Goal: Task Accomplishment & Management: Manage account settings

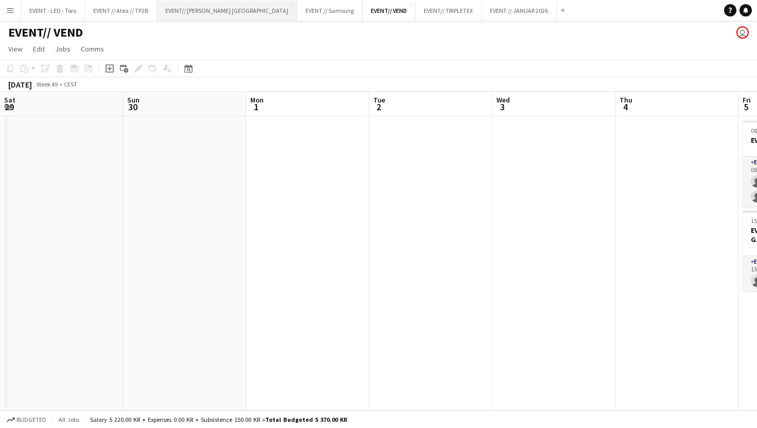
scroll to position [0, 348]
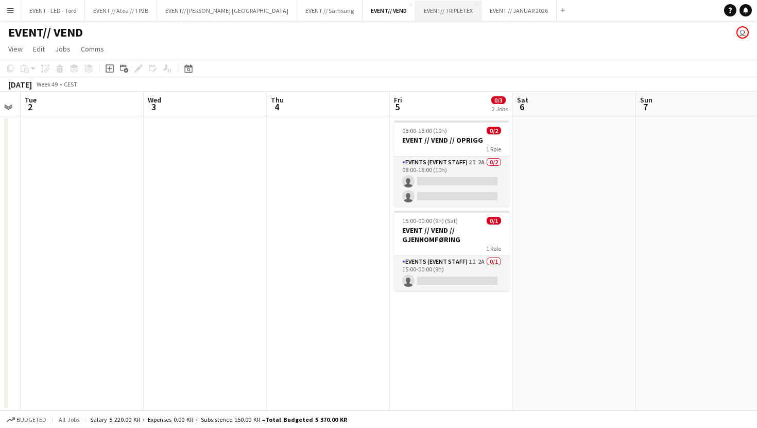
click at [415, 8] on button "EVENT// TRIPLETEX Close" at bounding box center [448, 11] width 66 height 20
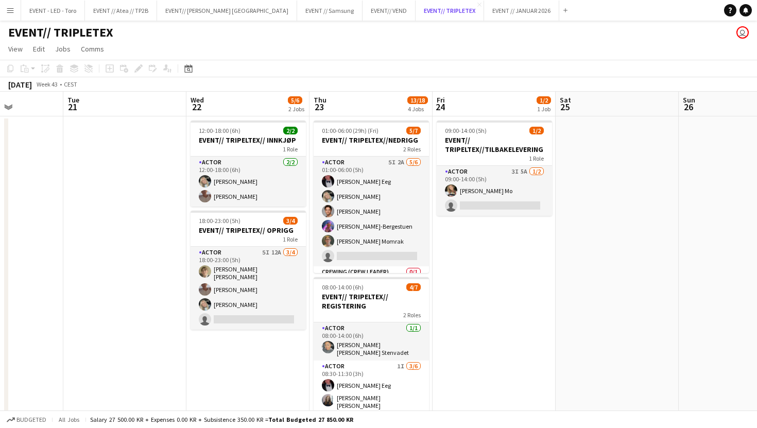
scroll to position [0, 291]
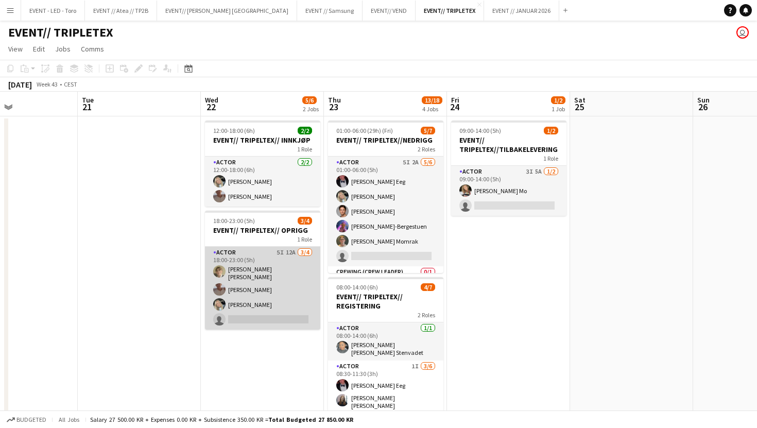
click at [268, 306] on app-card-role "Actor 5I 12A [DATE] 18:00-23:00 (5h) [PERSON_NAME] [PERSON_NAME] [PERSON_NAME] …" at bounding box center [262, 288] width 115 height 83
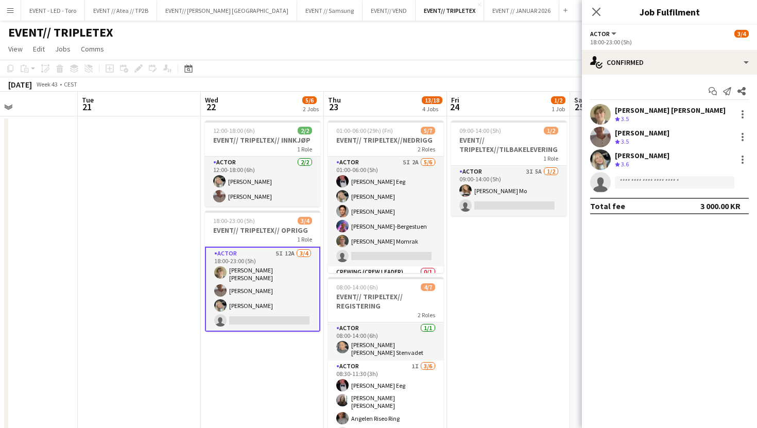
click at [660, 75] on div "Start chat Send notification Share [PERSON_NAME] [PERSON_NAME] Crew rating 3.5 …" at bounding box center [669, 149] width 175 height 148
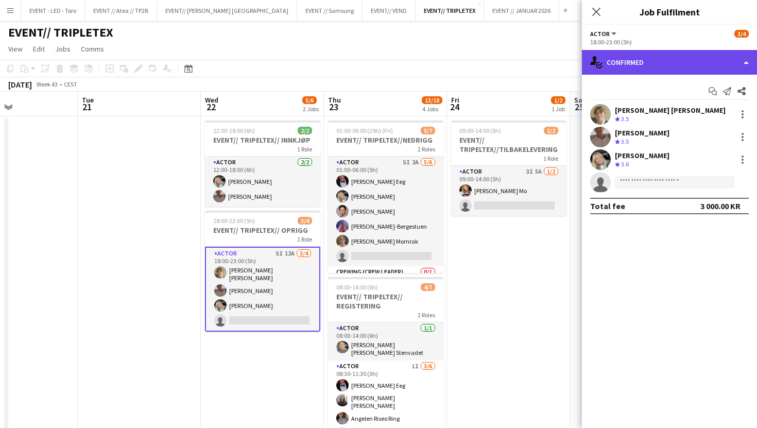
click at [677, 59] on div "single-neutral-actions-check-2 Confirmed" at bounding box center [669, 62] width 175 height 25
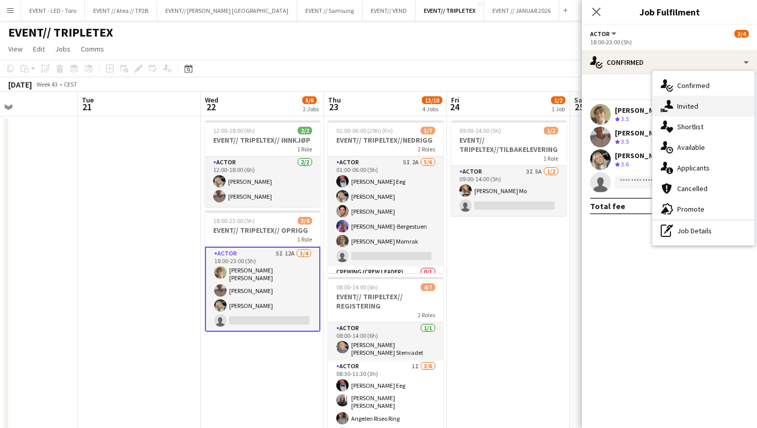
click at [716, 104] on div "single-neutral-actions-share-1 Invited" at bounding box center [703, 106] width 102 height 21
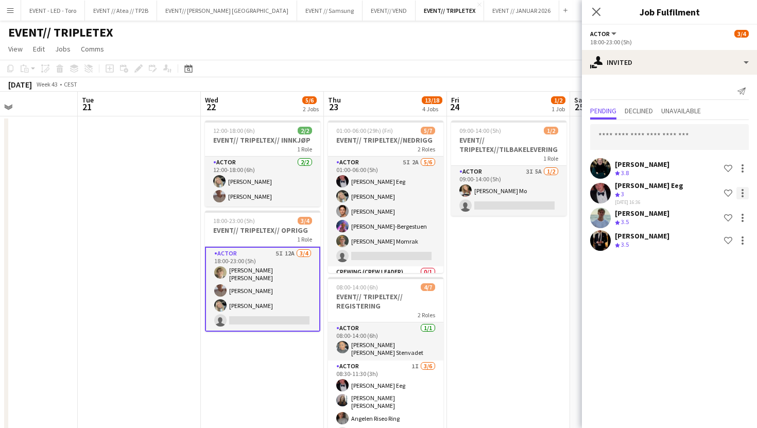
click at [740, 195] on div at bounding box center [742, 193] width 12 height 12
click at [726, 286] on span "Cancel invitation" at bounding box center [709, 286] width 60 height 9
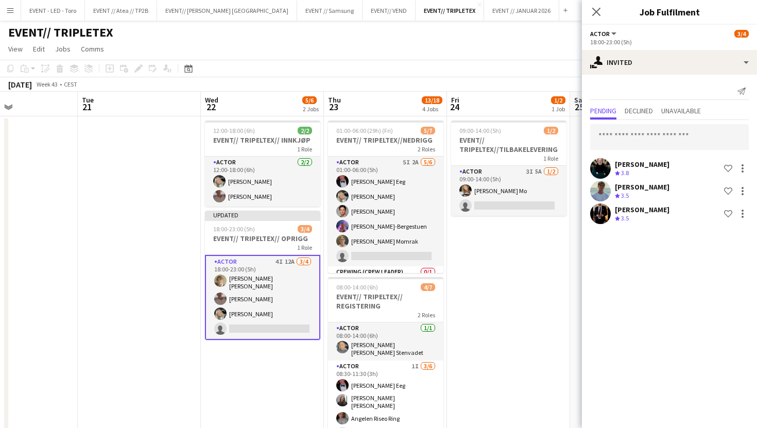
click at [144, 281] on app-date-cell at bounding box center [139, 383] width 123 height 534
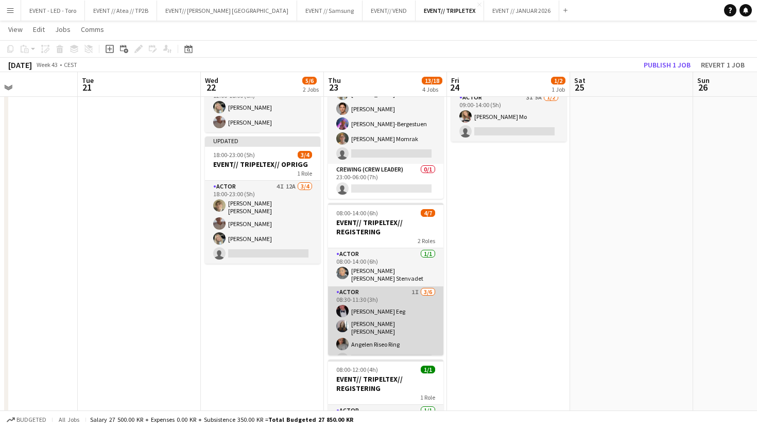
scroll to position [68, 0]
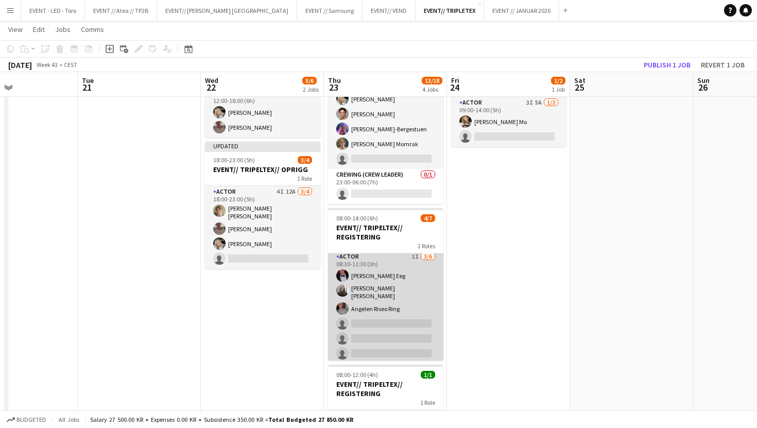
click at [372, 318] on app-card-role "Actor 1I [DATE] 08:30-11:30 (3h) [PERSON_NAME] Eeg [PERSON_NAME] [PERSON_NAME] …" at bounding box center [385, 307] width 115 height 113
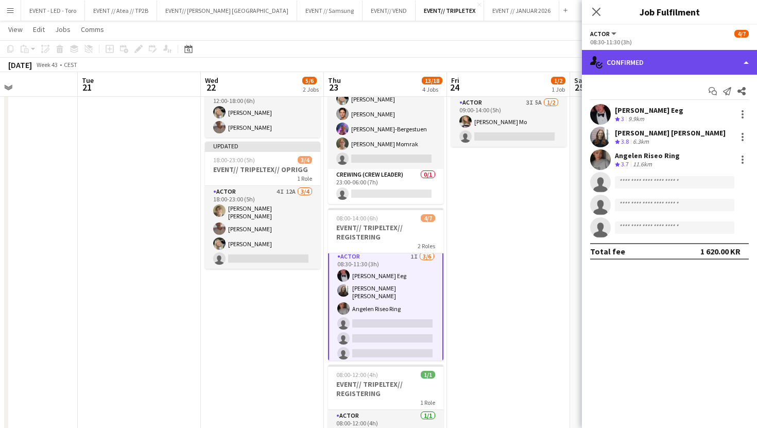
click at [692, 64] on div "single-neutral-actions-check-2 Confirmed" at bounding box center [669, 62] width 175 height 25
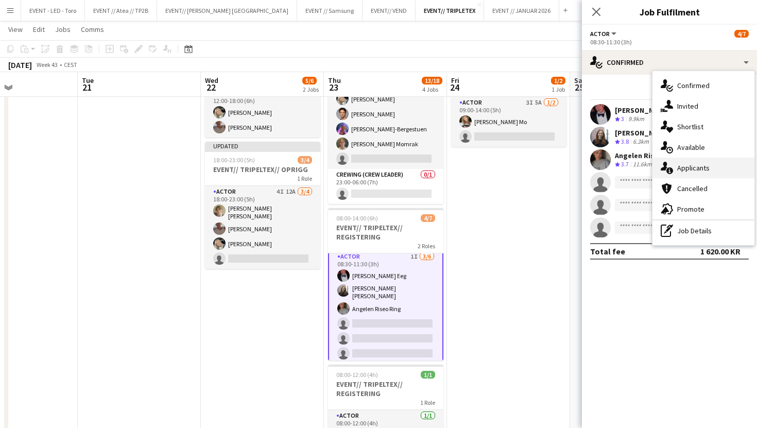
click at [699, 175] on div "single-neutral-actions-information Applicants" at bounding box center [703, 167] width 102 height 21
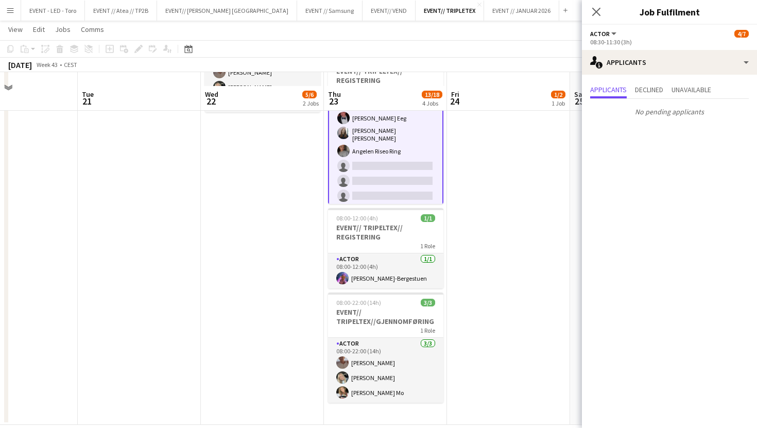
scroll to position [239, 0]
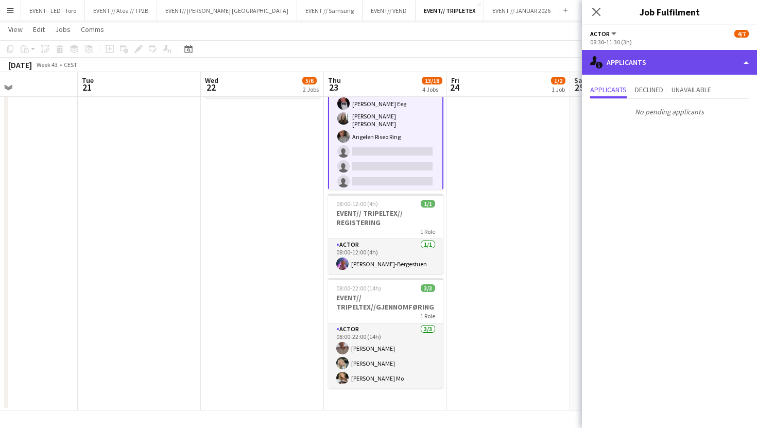
click at [657, 58] on div "single-neutral-actions-information Applicants" at bounding box center [669, 62] width 175 height 25
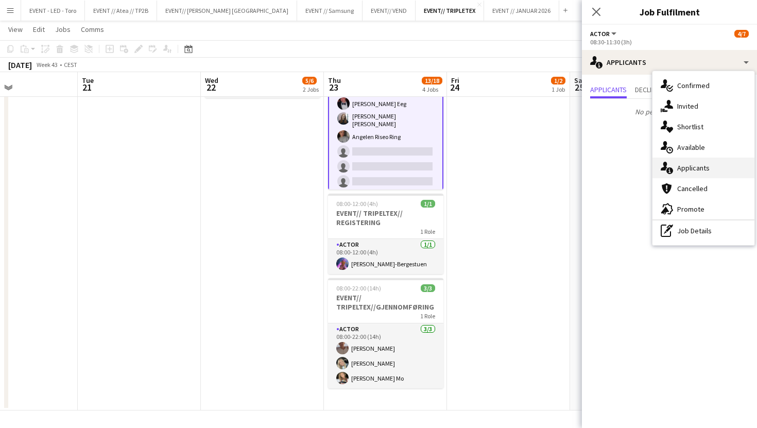
click at [702, 170] on span "Applicants" at bounding box center [693, 167] width 32 height 9
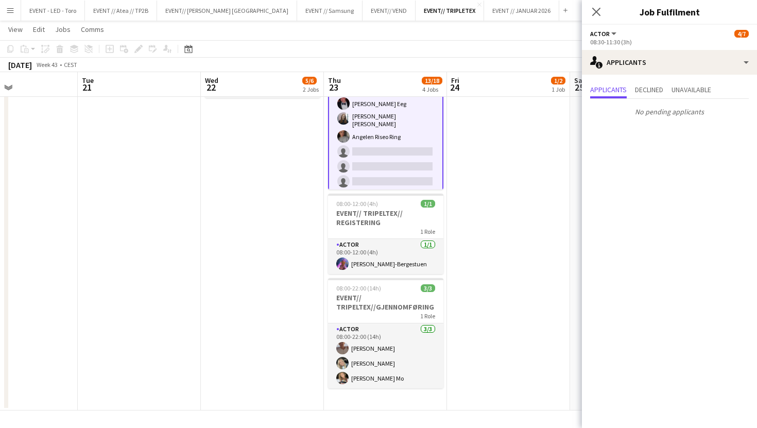
click at [687, 43] on div "08:30-11:30 (3h)" at bounding box center [669, 42] width 159 height 8
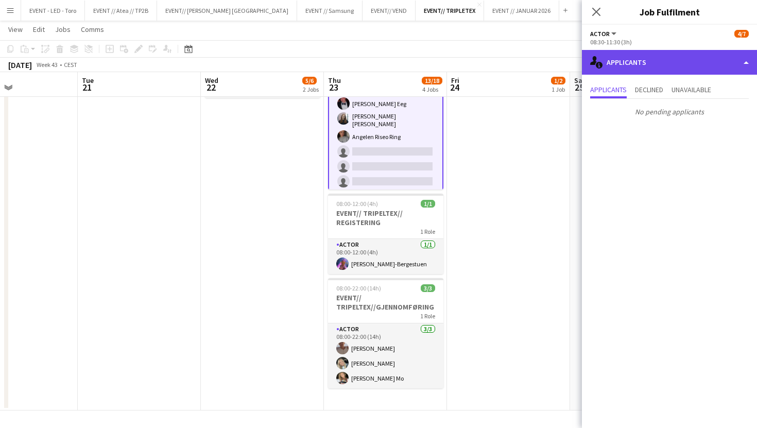
click at [685, 54] on div "single-neutral-actions-information Applicants" at bounding box center [669, 62] width 175 height 25
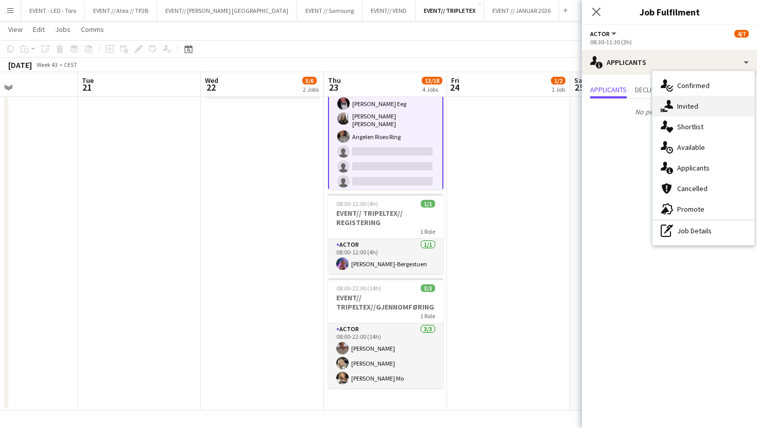
click at [700, 100] on div "single-neutral-actions-share-1 Invited" at bounding box center [703, 106] width 102 height 21
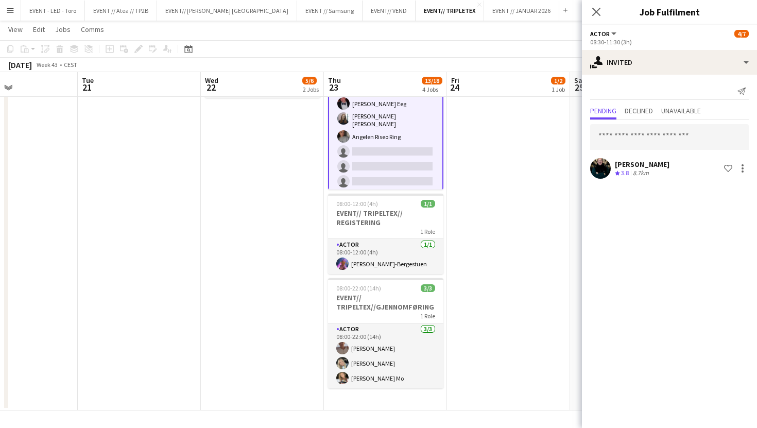
click at [666, 150] on div at bounding box center [669, 137] width 159 height 26
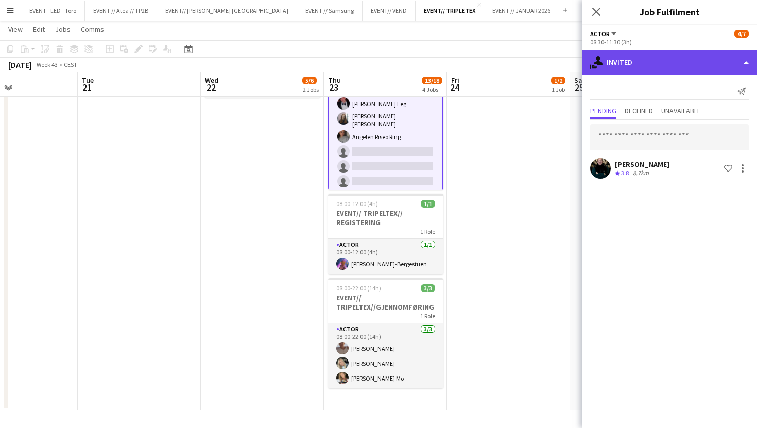
click at [662, 66] on div "single-neutral-actions-share-1 Invited" at bounding box center [669, 62] width 175 height 25
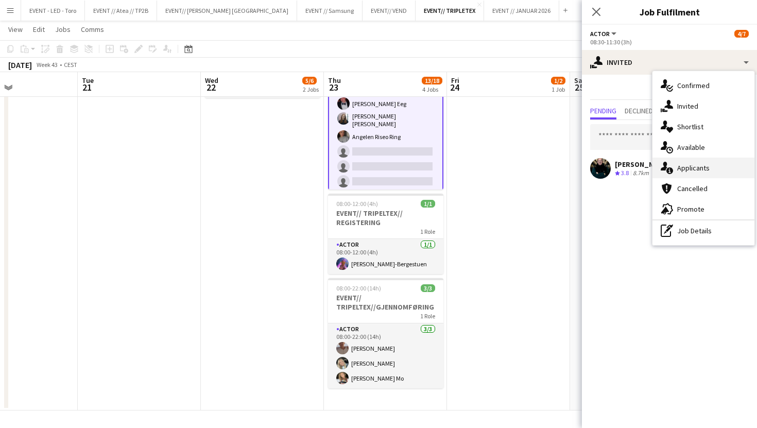
click at [695, 170] on span "Applicants" at bounding box center [693, 167] width 32 height 9
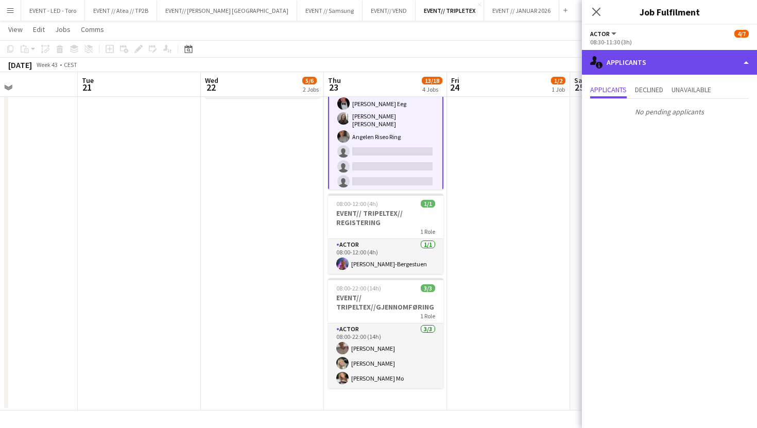
click at [685, 66] on div "single-neutral-actions-information Applicants" at bounding box center [669, 62] width 175 height 25
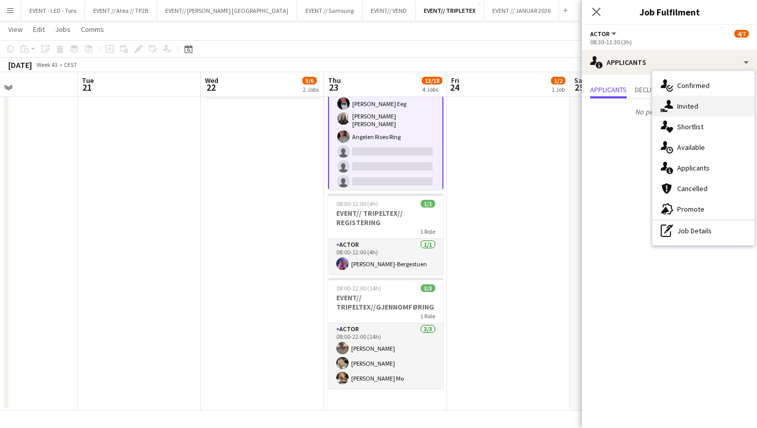
click at [691, 115] on div "single-neutral-actions-share-1 Invited" at bounding box center [703, 106] width 102 height 21
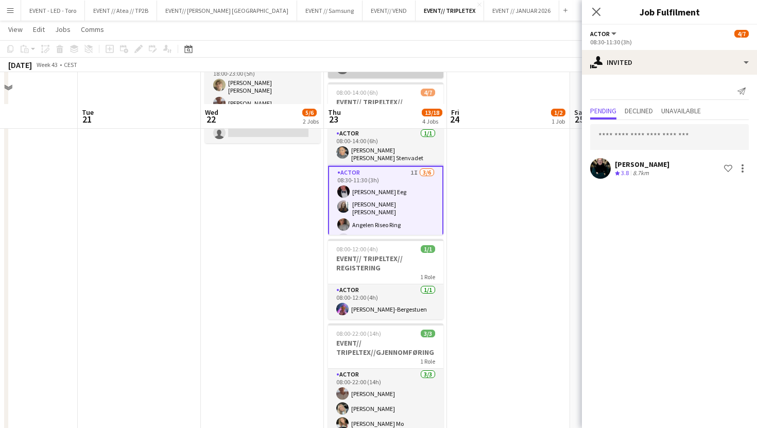
scroll to position [225, 0]
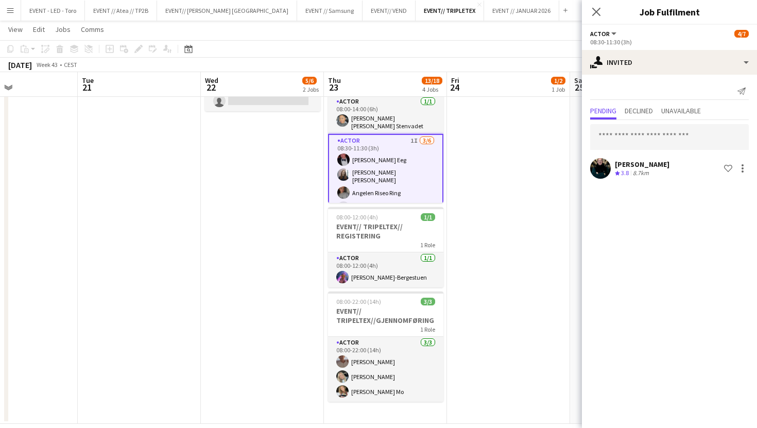
click at [419, 180] on app-card-role "Actor 1I [DATE] 08:30-11:30 (3h) [PERSON_NAME] Eeg [PERSON_NAME] [PERSON_NAME] …" at bounding box center [385, 191] width 115 height 115
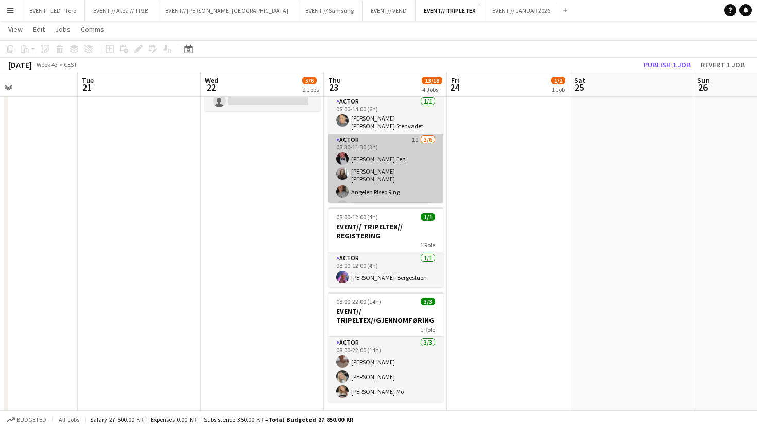
click at [404, 162] on app-card-role "Actor 1I [DATE] 08:30-11:30 (3h) [PERSON_NAME] Eeg [PERSON_NAME] [PERSON_NAME] …" at bounding box center [385, 190] width 115 height 113
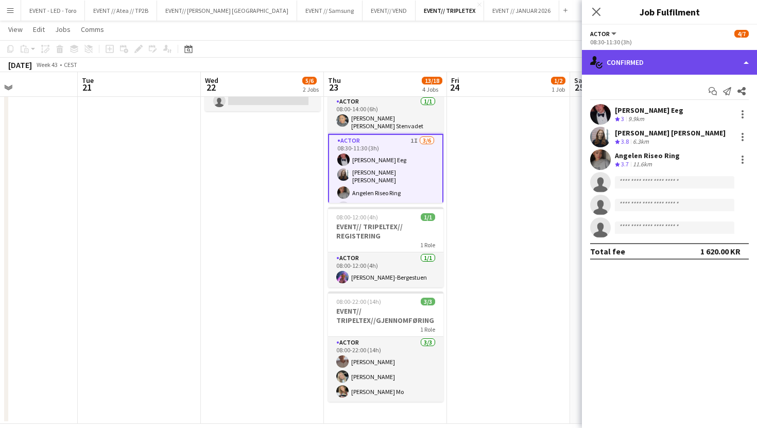
click at [643, 68] on div "single-neutral-actions-check-2 Confirmed" at bounding box center [669, 62] width 175 height 25
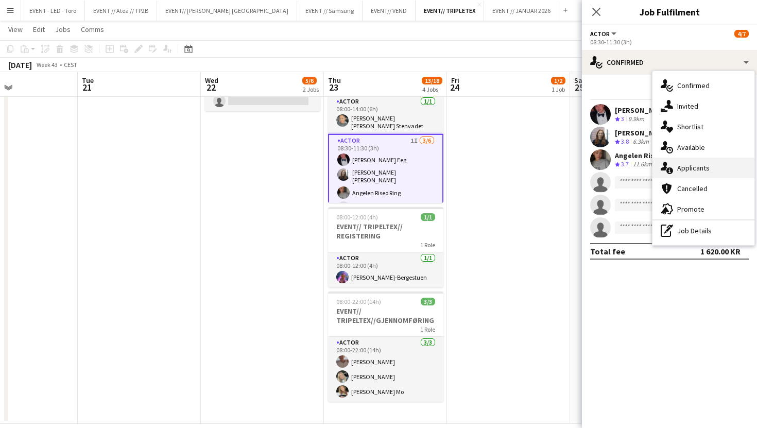
click at [685, 168] on span "Applicants" at bounding box center [693, 167] width 32 height 9
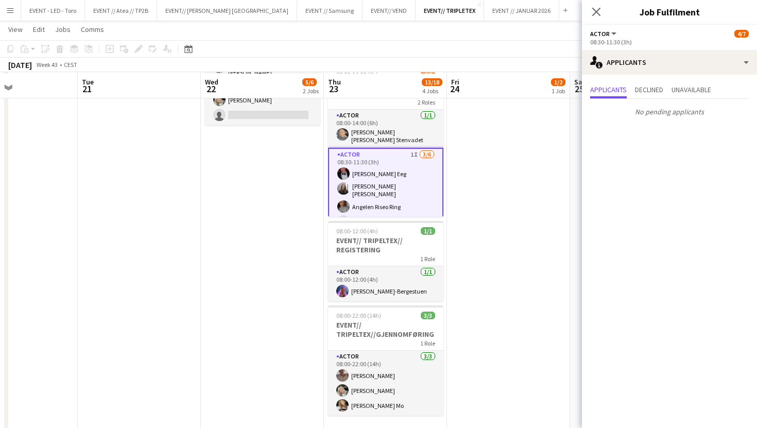
scroll to position [211, 0]
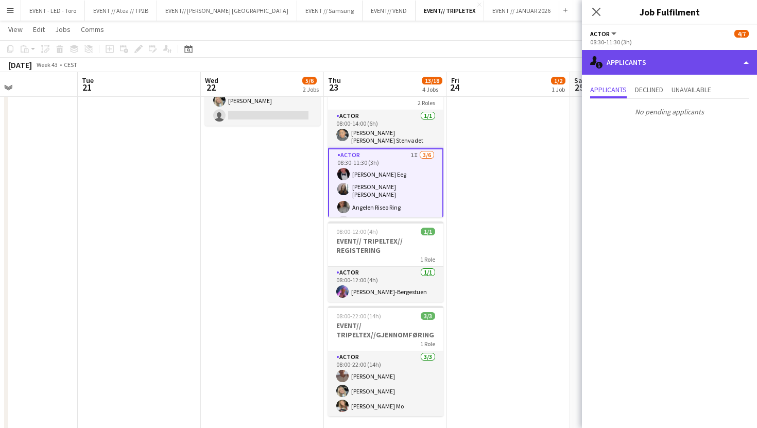
click at [634, 71] on div "single-neutral-actions-information Applicants" at bounding box center [669, 62] width 175 height 25
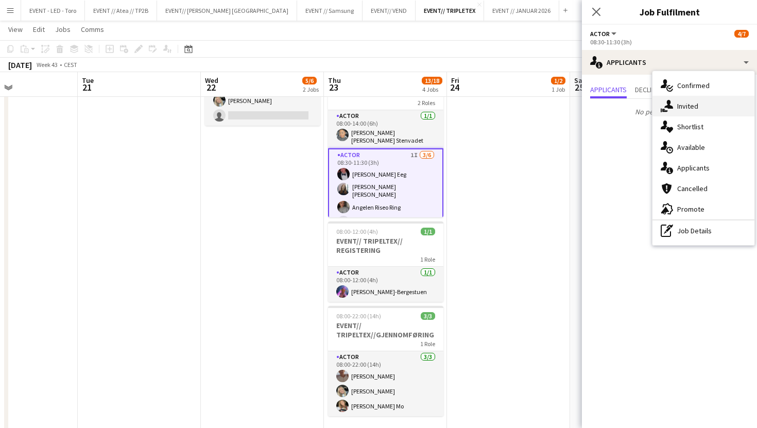
click at [667, 109] on icon "single-neutral-actions-share-1" at bounding box center [666, 106] width 12 height 12
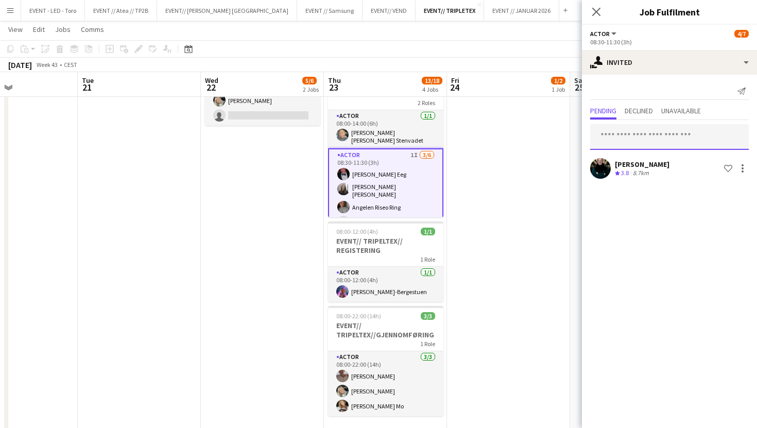
click at [634, 129] on input "text" at bounding box center [669, 137] width 159 height 26
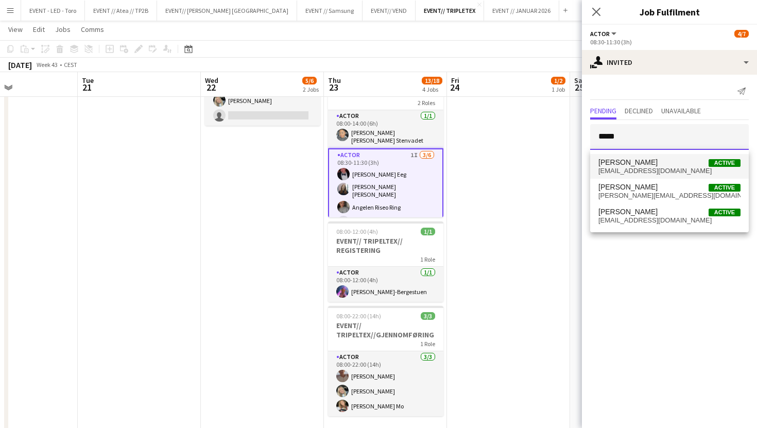
type input "*****"
click at [659, 168] on span "[EMAIL_ADDRESS][DOMAIN_NAME]" at bounding box center [669, 171] width 142 height 8
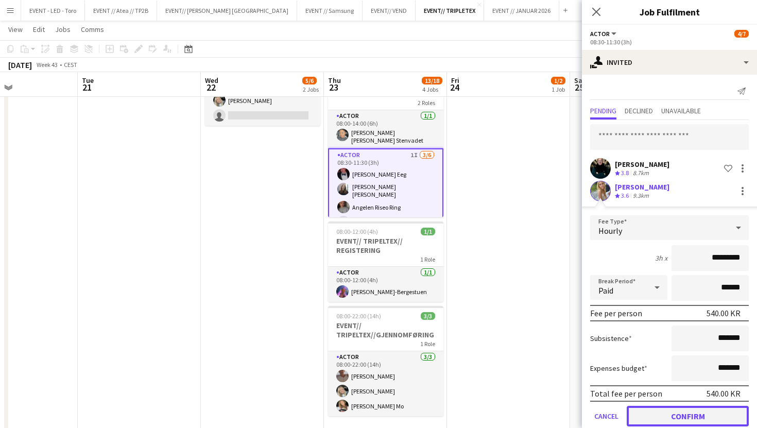
click at [678, 412] on button "Confirm" at bounding box center [687, 416] width 122 height 21
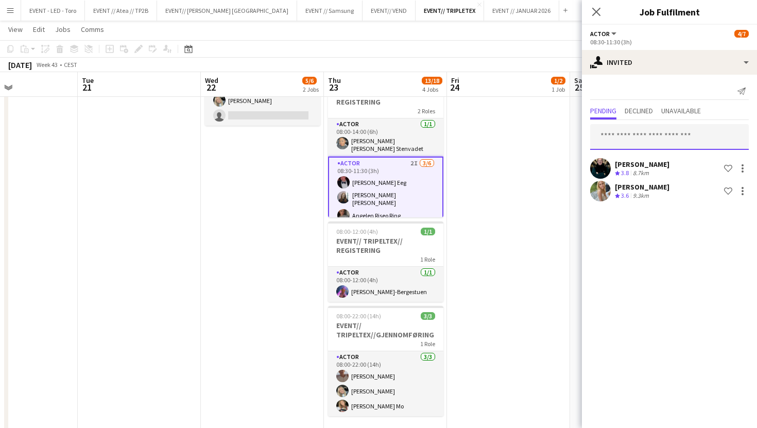
click at [660, 134] on input "text" at bounding box center [669, 137] width 159 height 26
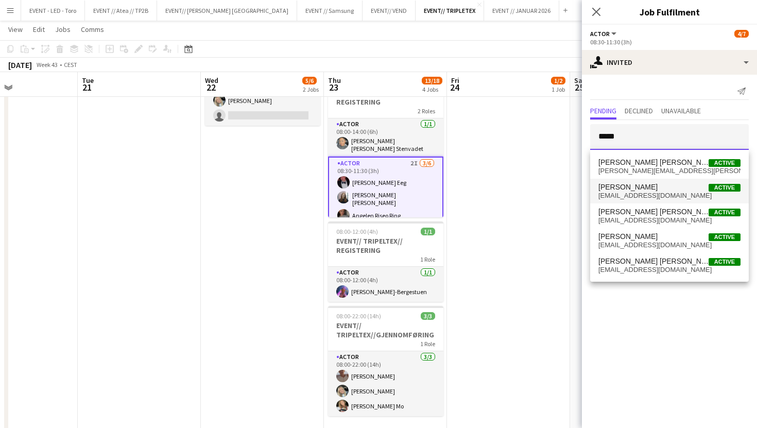
type input "*****"
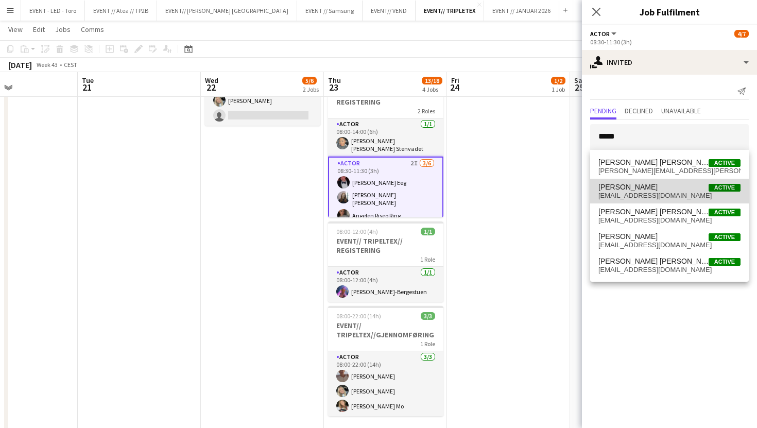
click at [665, 191] on span "[PERSON_NAME] Active" at bounding box center [669, 187] width 142 height 9
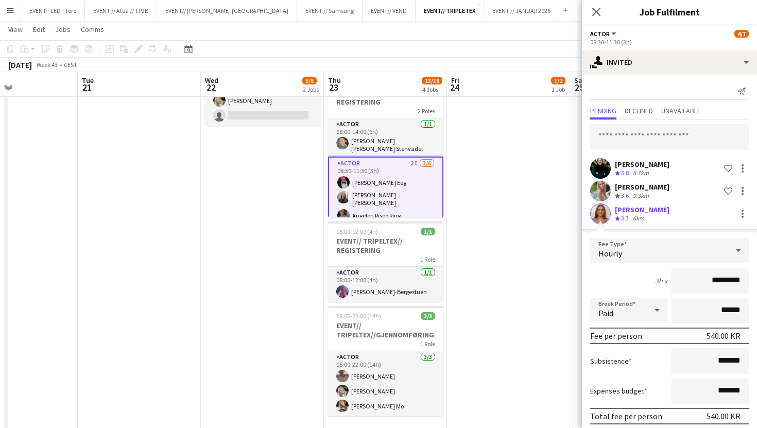
scroll to position [40, 0]
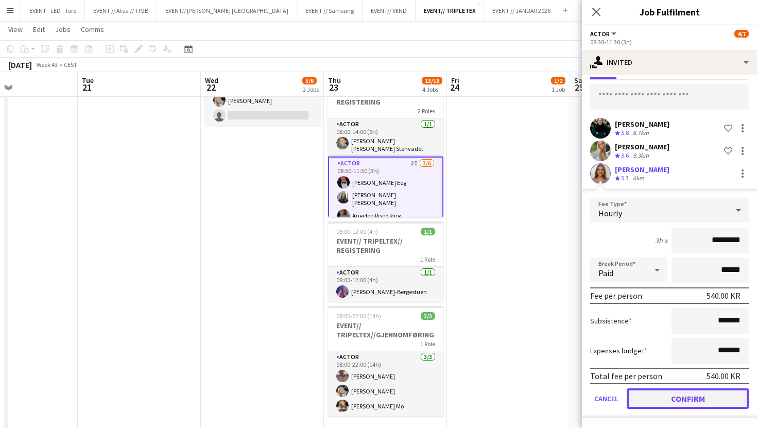
click at [714, 406] on button "Confirm" at bounding box center [687, 398] width 122 height 21
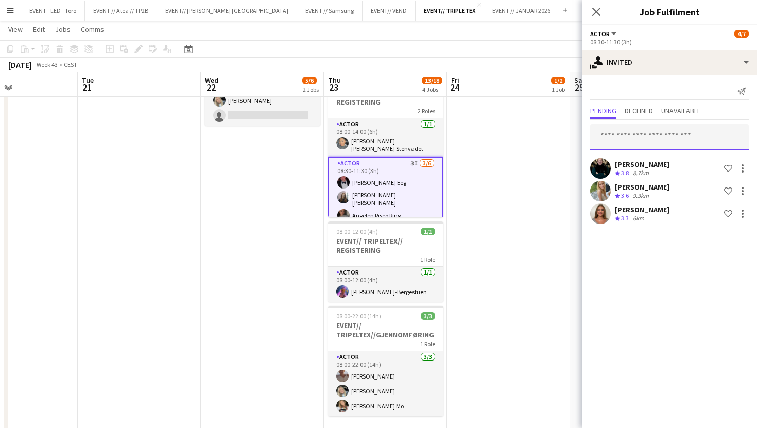
click at [697, 137] on input "text" at bounding box center [669, 137] width 159 height 26
